Goal: Check status

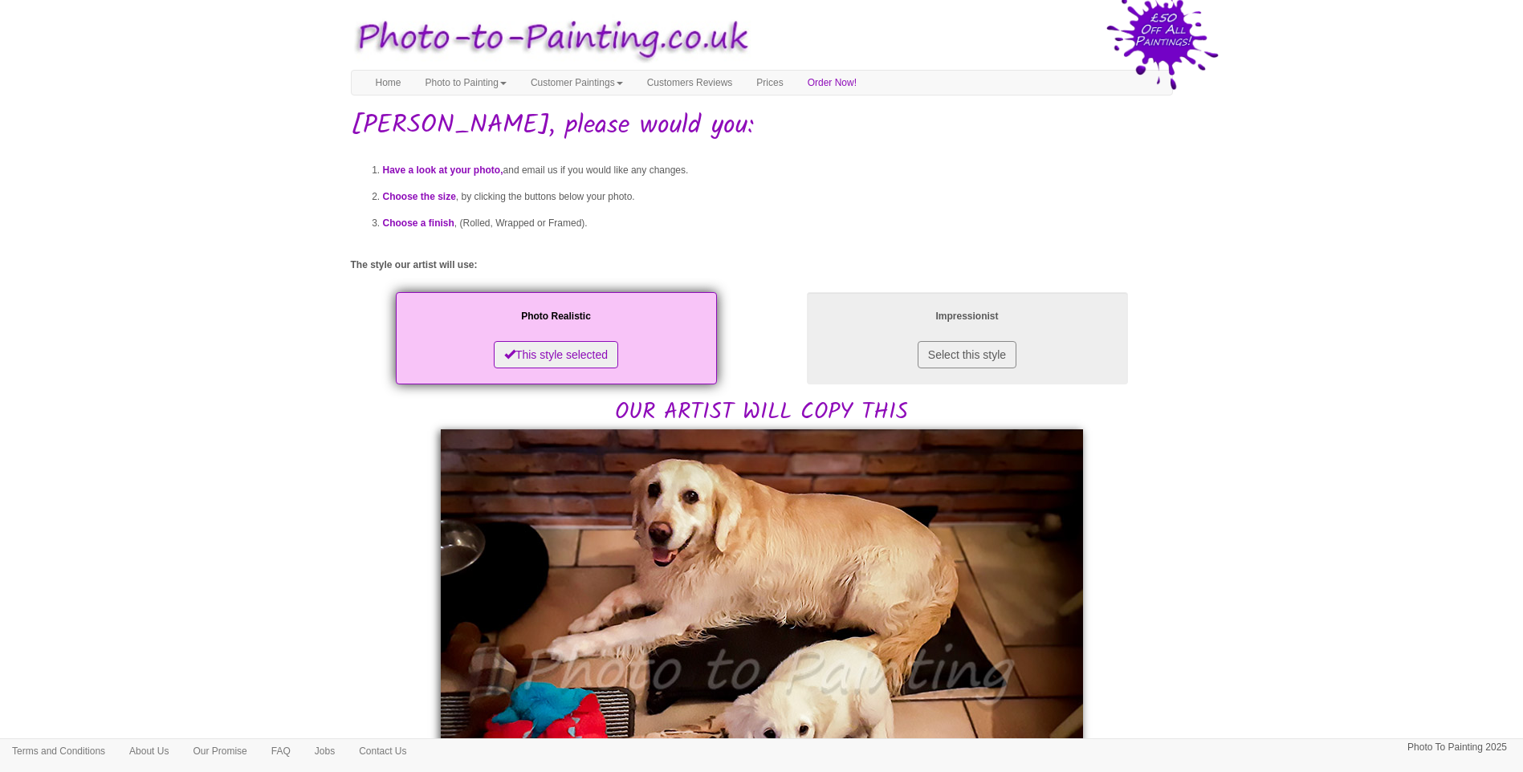
drag, startPoint x: 200, startPoint y: 503, endPoint x: 188, endPoint y: 488, distance: 18.8
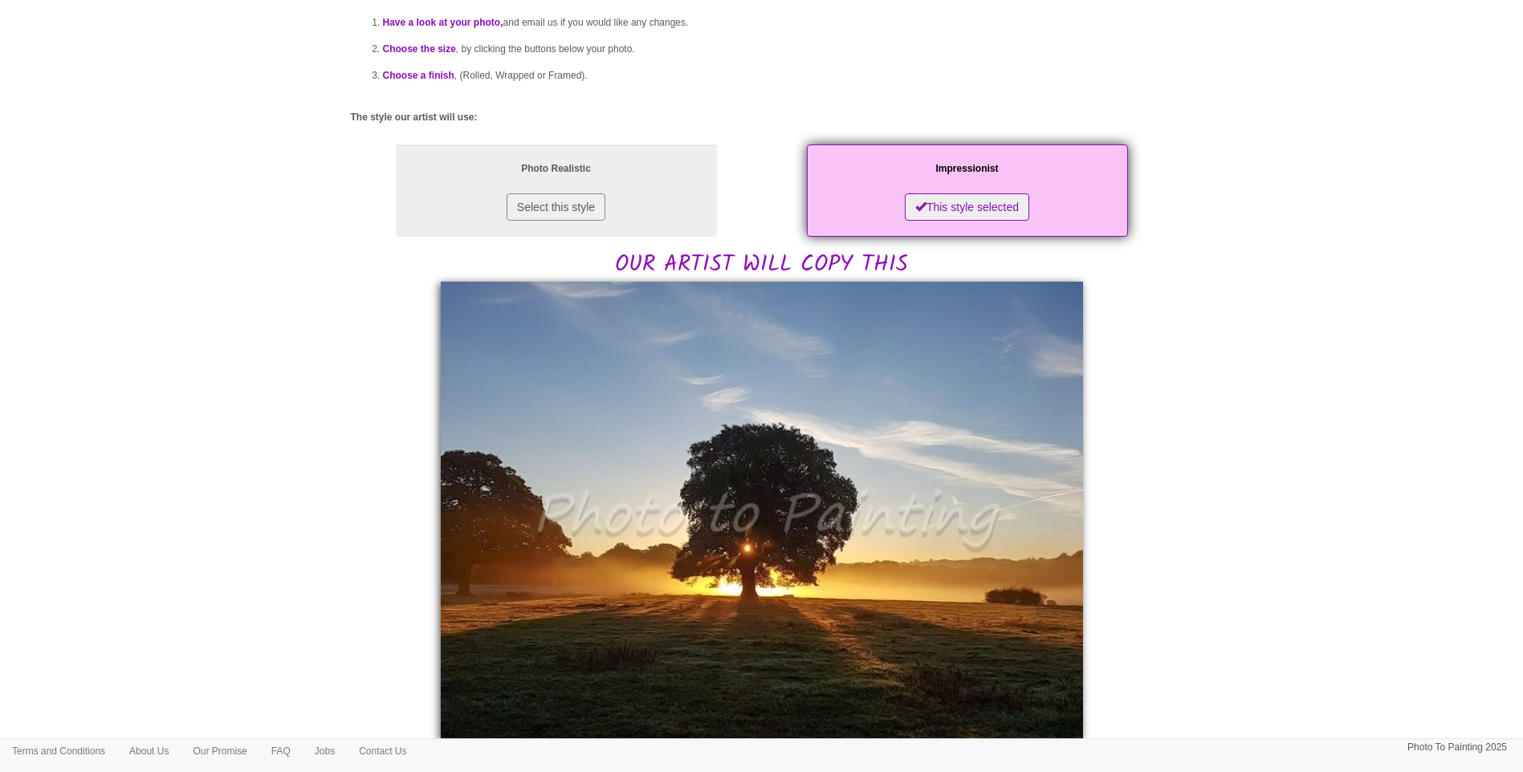
scroll to position [401, 0]
